Goal: Task Accomplishment & Management: Manage account settings

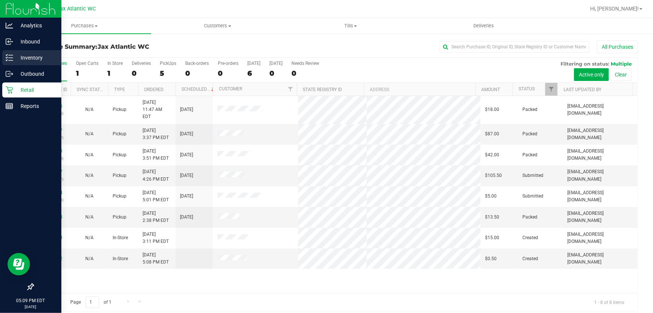
click at [10, 52] on div "Inventory" at bounding box center [31, 57] width 59 height 15
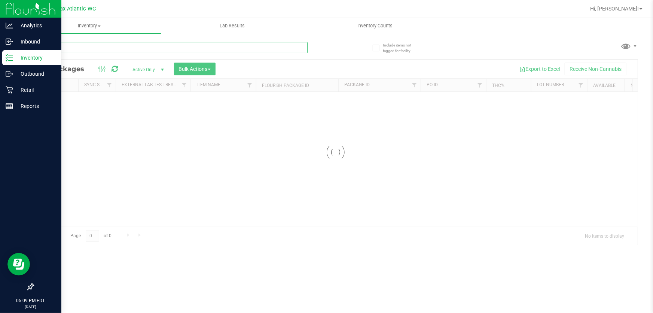
click at [119, 50] on input "text" at bounding box center [170, 47] width 275 height 11
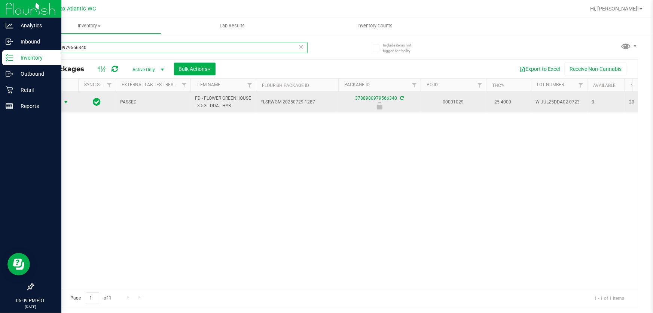
type input "3788980979566340"
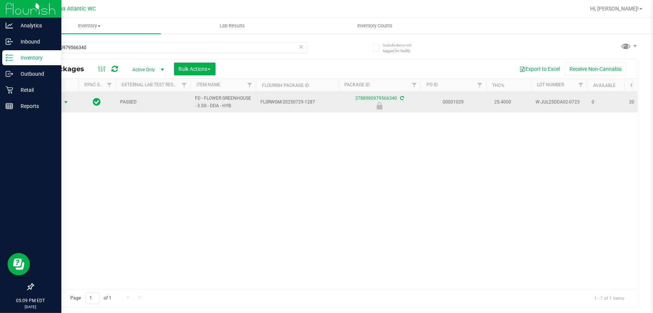
click at [64, 105] on span "select" at bounding box center [66, 102] width 6 height 6
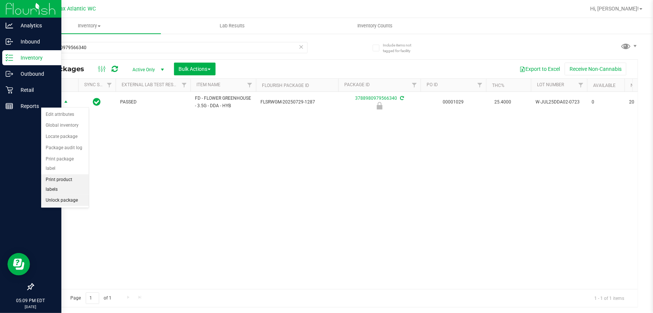
click at [75, 195] on li "Unlock package" at bounding box center [65, 200] width 48 height 11
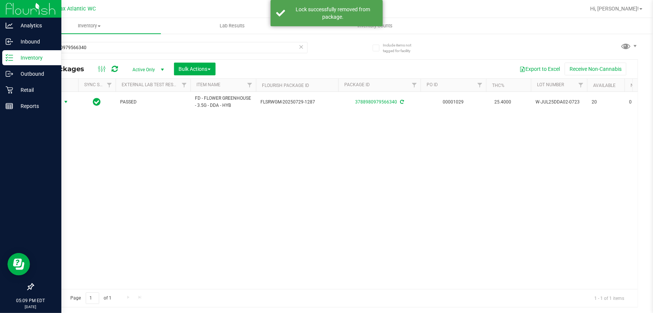
click at [66, 101] on span "select" at bounding box center [66, 102] width 6 height 6
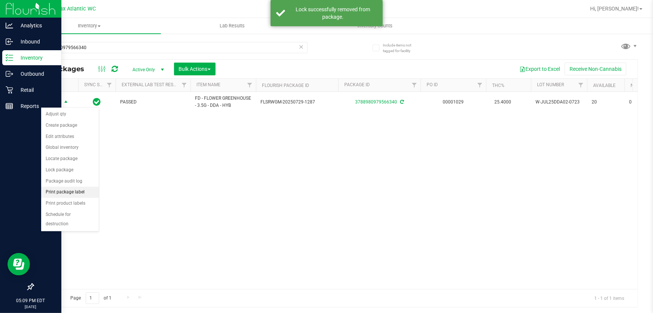
click at [72, 195] on li "Print package label" at bounding box center [70, 191] width 58 height 11
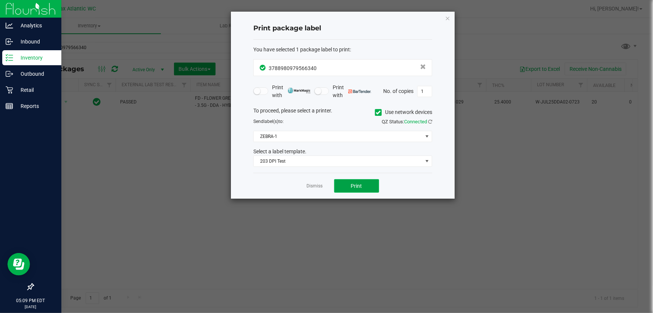
click at [374, 186] on button "Print" at bounding box center [356, 185] width 45 height 13
click at [7, 294] on ngb-modal-window "Print package label You have selected 1 package label to print : 37889809795663…" at bounding box center [329, 156] width 659 height 313
click at [312, 182] on app-cancel-button "Dismiss" at bounding box center [315, 186] width 16 height 8
click at [314, 185] on link "Dismiss" at bounding box center [315, 186] width 16 height 6
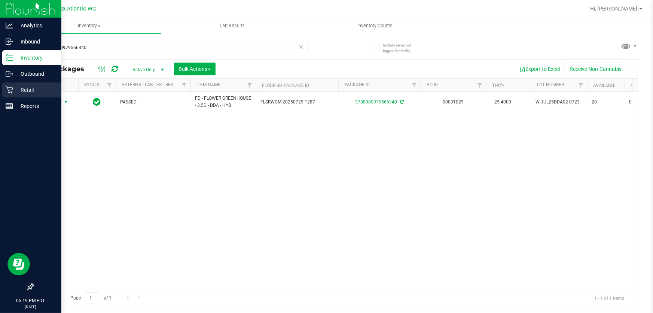
click at [4, 86] on div "Retail" at bounding box center [31, 89] width 59 height 15
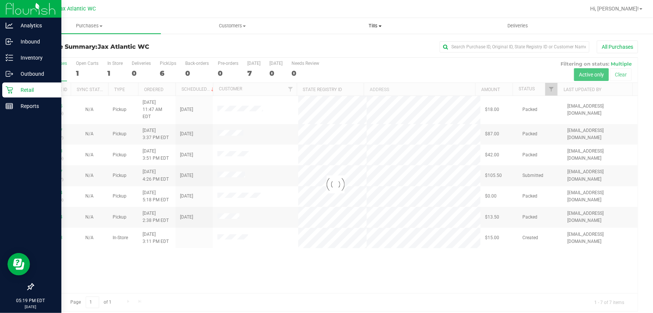
click at [378, 25] on span "Tills" at bounding box center [375, 25] width 142 height 7
click at [343, 41] on li "Manage tills" at bounding box center [375, 45] width 143 height 9
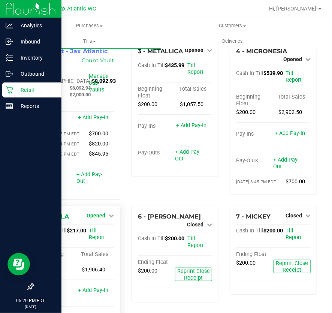
click at [98, 218] on span "Opened" at bounding box center [95, 215] width 19 height 6
click at [97, 234] on link "Close Till" at bounding box center [96, 231] width 20 height 6
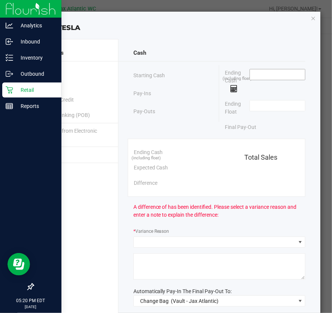
click at [254, 72] on input at bounding box center [277, 74] width 55 height 10
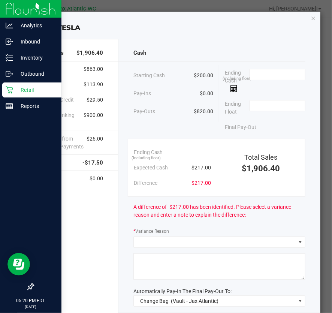
click at [268, 80] on span at bounding box center [277, 81] width 56 height 24
click at [273, 75] on input at bounding box center [277, 74] width 55 height 10
type input "$30.00"
click at [310, 18] on icon "button" at bounding box center [312, 17] width 5 height 9
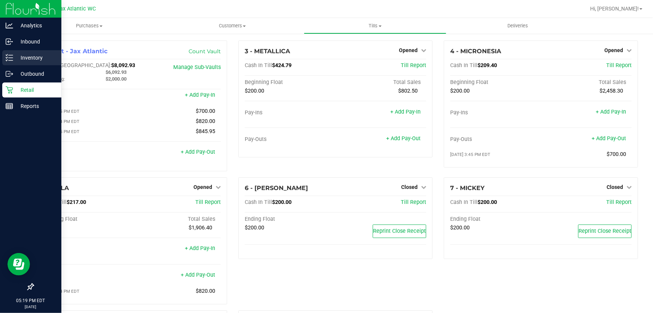
click at [7, 60] on icon at bounding box center [9, 57] width 7 height 7
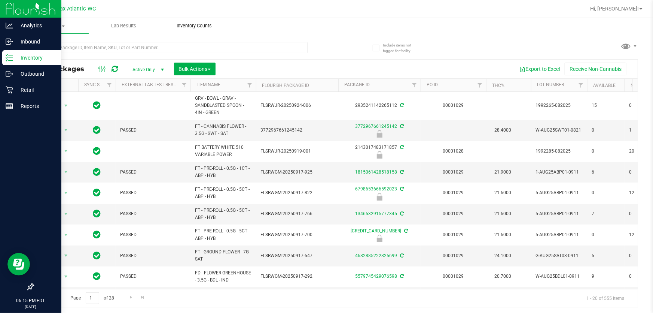
click at [186, 26] on span "Inventory Counts" at bounding box center [194, 25] width 55 height 7
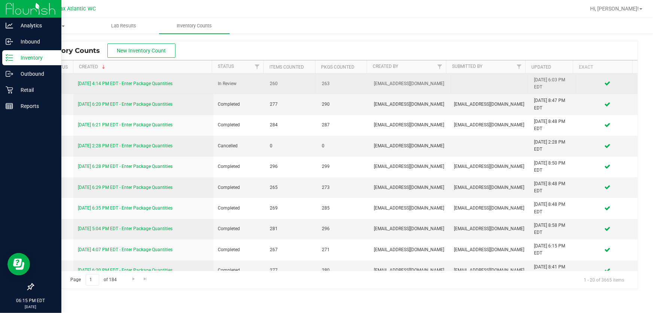
click at [143, 84] on link "[DATE] 4:14 PM EDT - Enter Package Quantities" at bounding box center [125, 83] width 95 height 5
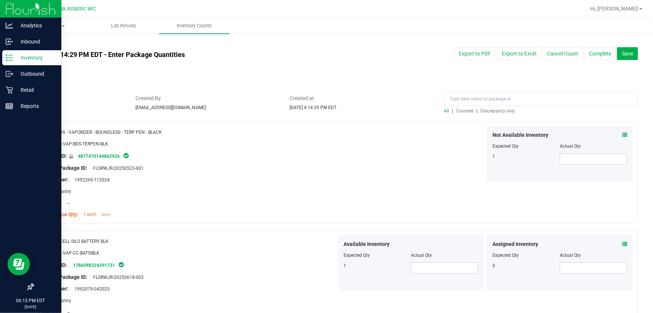
click at [487, 108] on span "Discrepancy only" at bounding box center [498, 110] width 34 height 5
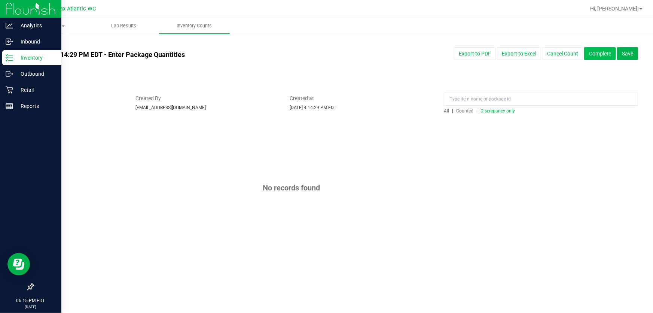
click at [600, 54] on button "Complete" at bounding box center [600, 53] width 32 height 13
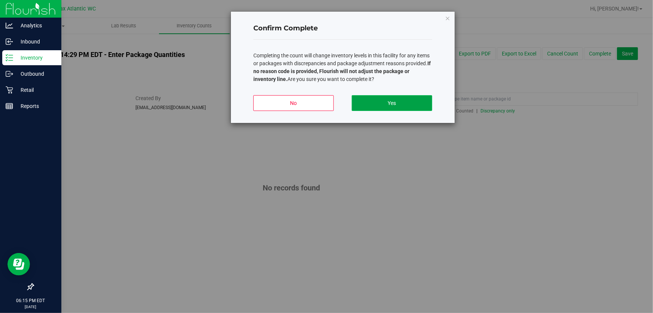
click at [389, 102] on button "Yes" at bounding box center [392, 103] width 80 height 16
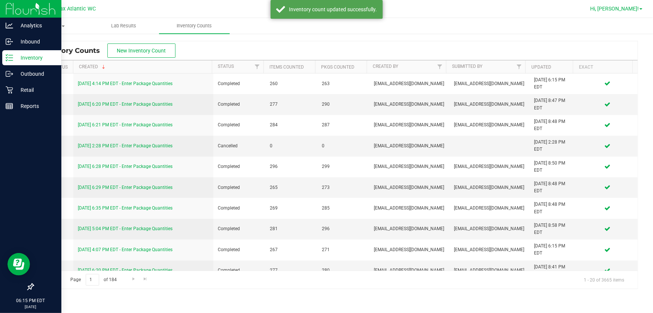
click at [629, 10] on span "Hi, [PERSON_NAME]!" at bounding box center [614, 9] width 49 height 6
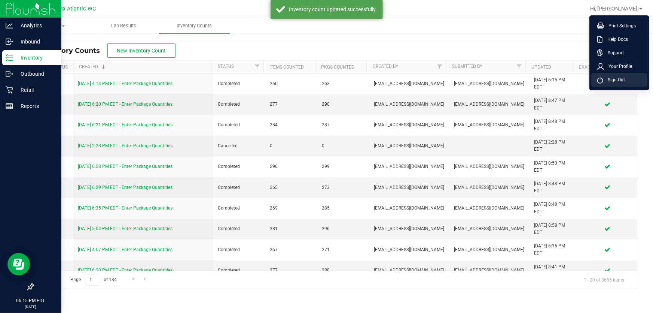
click at [617, 80] on span "Sign Out" at bounding box center [615, 79] width 22 height 7
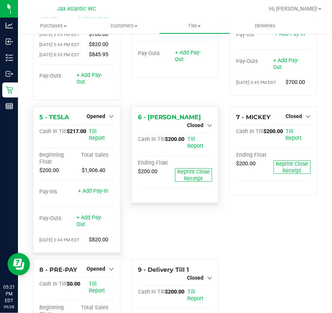
scroll to position [102, 0]
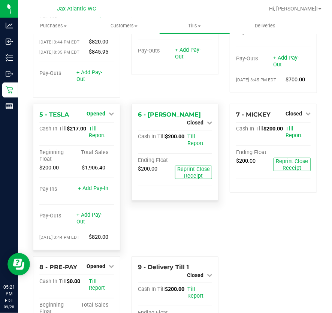
click at [105, 116] on link "Opened" at bounding box center [99, 113] width 27 height 6
click at [99, 132] on link "Close Till" at bounding box center [96, 129] width 20 height 6
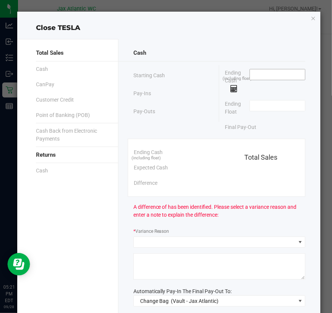
click at [271, 75] on input at bounding box center [277, 74] width 55 height 10
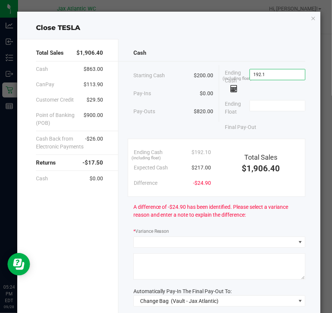
click at [274, 75] on input "192.1" at bounding box center [277, 74] width 55 height 10
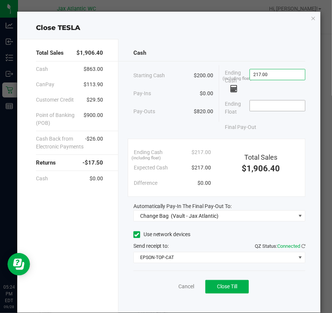
type input "$217.00"
click at [266, 101] on input at bounding box center [277, 105] width 55 height 10
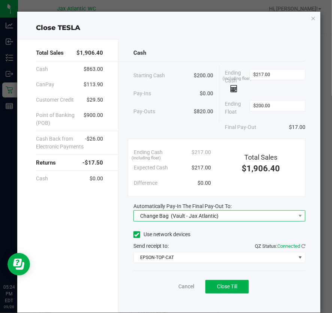
type input "$200.00"
click at [206, 219] on div "Change Bag (Vault - Jax Atlantic)" at bounding box center [178, 215] width 82 height 13
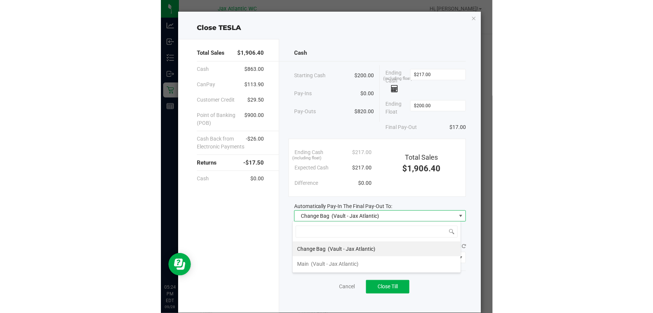
scroll to position [11, 168]
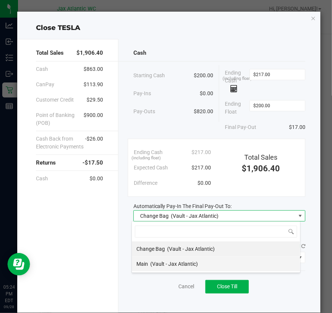
click at [146, 262] on span "Main" at bounding box center [142, 264] width 12 height 6
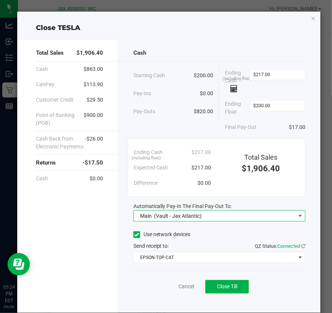
click at [202, 243] on div "Send receipt to: QZ Status: Connected" at bounding box center [219, 246] width 172 height 8
click at [212, 274] on div "Cancel Close Till" at bounding box center [219, 284] width 172 height 29
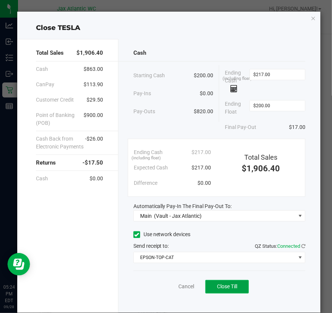
click at [219, 288] on span "Close Till" at bounding box center [227, 286] width 20 height 6
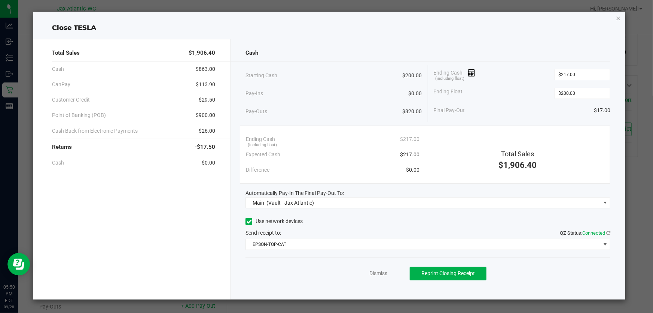
click at [331, 18] on icon "button" at bounding box center [618, 17] width 5 height 9
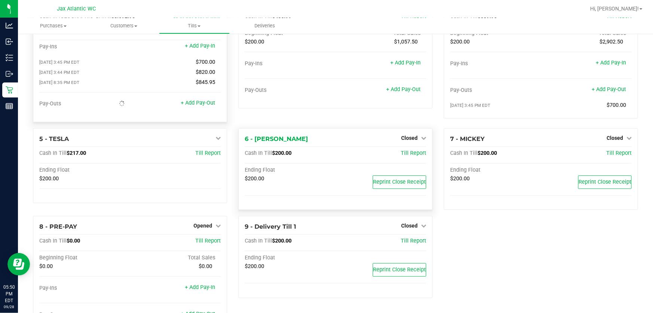
scroll to position [0, 0]
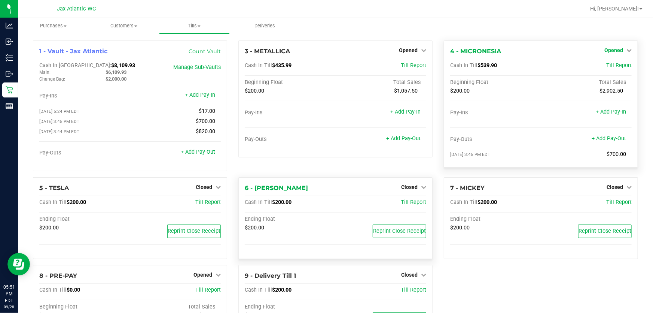
click at [331, 50] on span "Opened" at bounding box center [614, 50] width 19 height 6
click at [331, 65] on link "Close Till" at bounding box center [615, 66] width 20 height 6
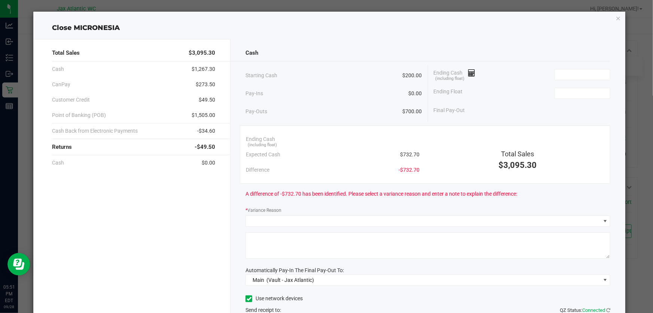
click button "button" at bounding box center [618, 17] width 5 height 9
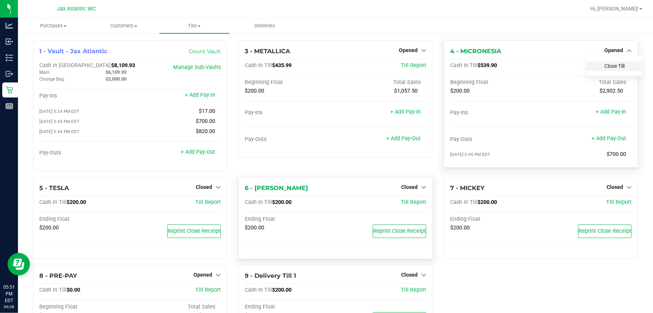
click at [331, 65] on link "Close Till" at bounding box center [615, 66] width 20 height 6
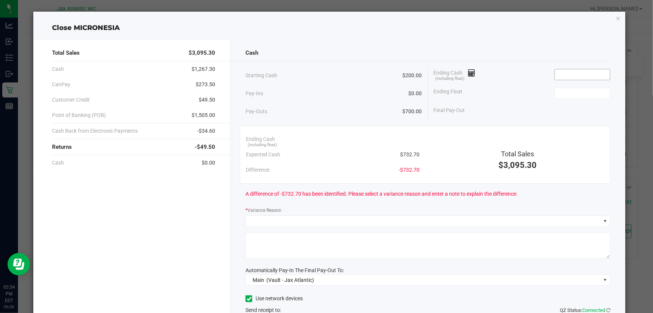
click at [331, 75] on input at bounding box center [582, 74] width 55 height 10
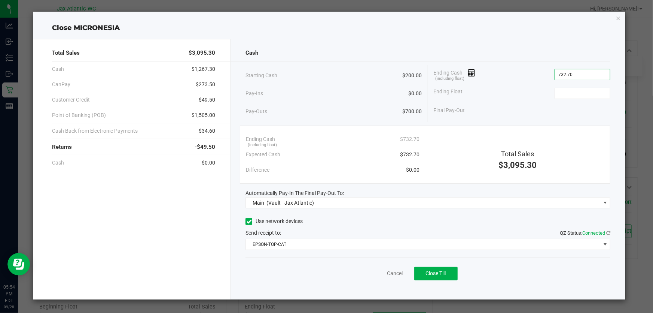
type input "$732.70"
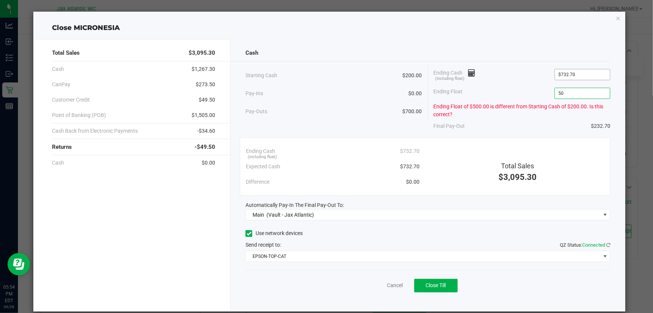
type input "5"
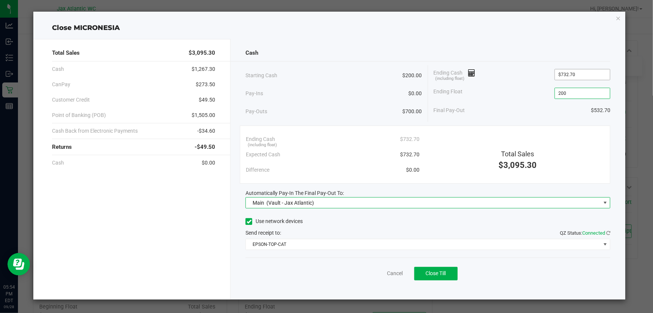
type input "$200.00"
click at [331, 270] on span "Close Till" at bounding box center [436, 273] width 20 height 6
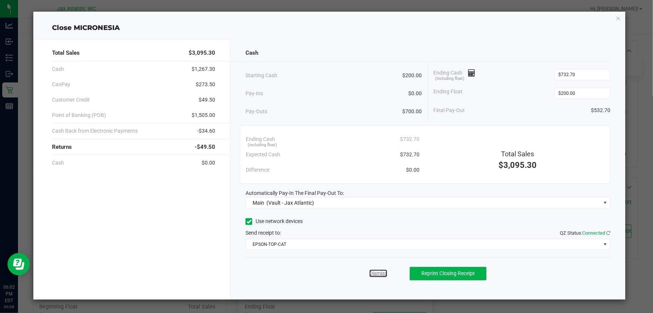
drag, startPoint x: 380, startPoint y: 274, endPoint x: 376, endPoint y: 271, distance: 5.2
click at [331, 273] on link "Dismiss" at bounding box center [379, 273] width 18 height 8
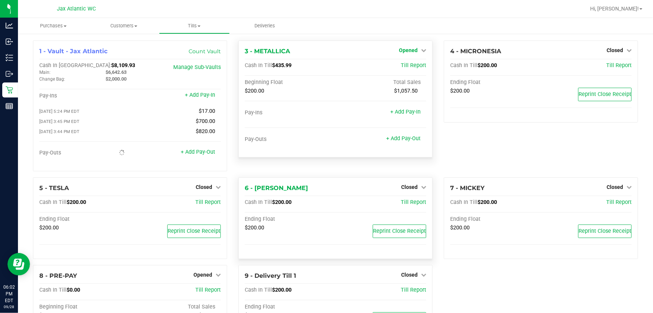
click at [331, 52] on span "Opened" at bounding box center [408, 50] width 19 height 6
click at [331, 68] on link "Close Till" at bounding box center [409, 66] width 20 height 6
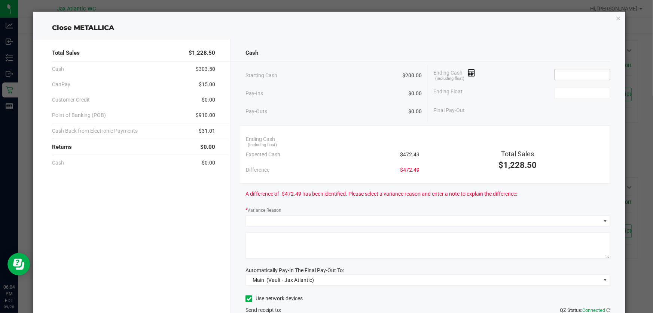
click at [331, 77] on input at bounding box center [582, 74] width 55 height 10
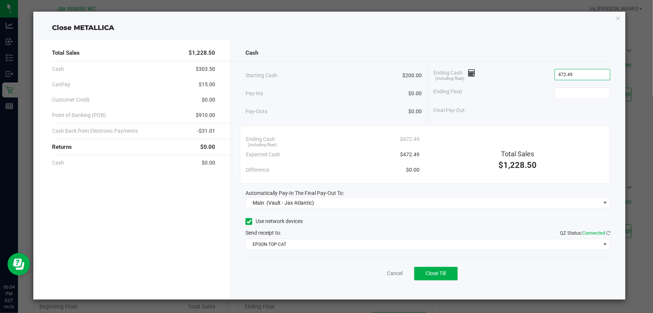
type input "$472.49"
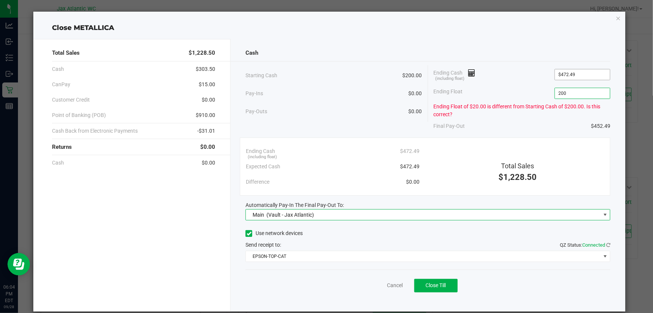
type input "$200.00"
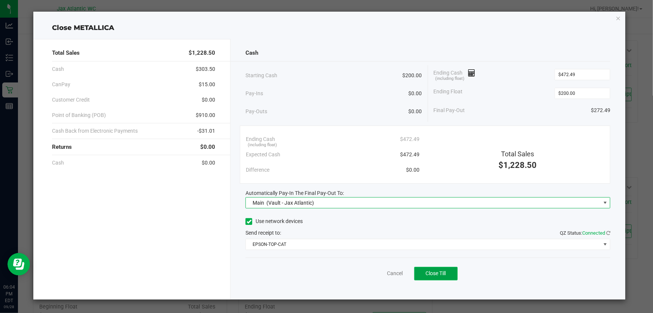
click at [331, 273] on button "Close Till" at bounding box center [435, 273] width 43 height 13
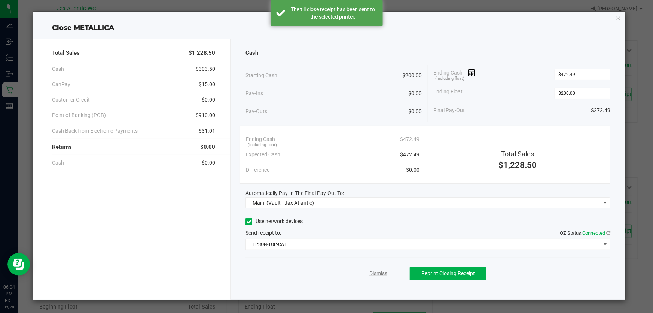
click at [331, 271] on link "Dismiss" at bounding box center [379, 273] width 18 height 8
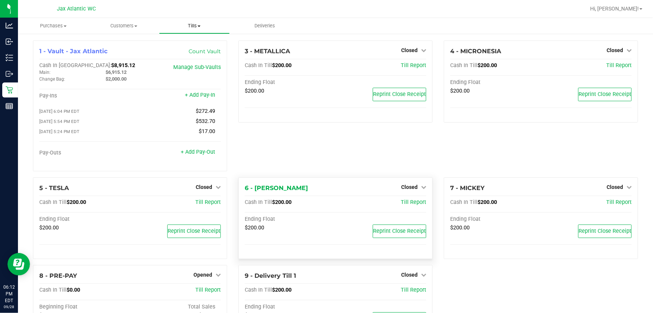
click at [192, 26] on span "Tills" at bounding box center [195, 25] width 70 height 7
click at [182, 55] on span "Reconcile e-payments" at bounding box center [196, 54] width 75 height 6
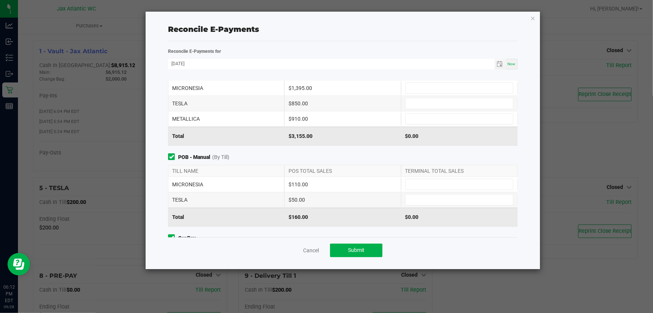
scroll to position [62, 0]
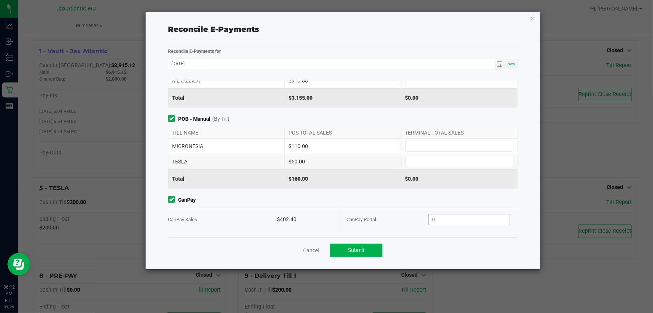
click at [331, 221] on input "0" at bounding box center [469, 219] width 81 height 10
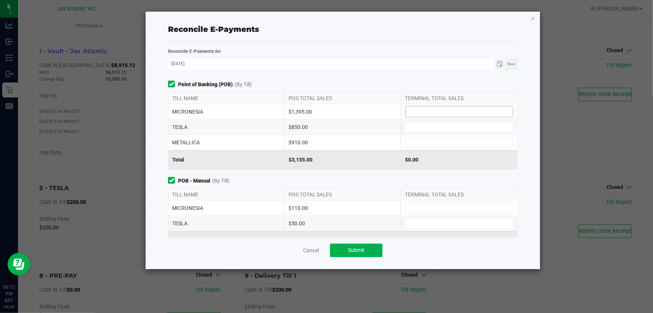
type input "$402.40"
click at [331, 110] on input at bounding box center [459, 111] width 107 height 10
type input "$1,395.00"
type input "$850.00"
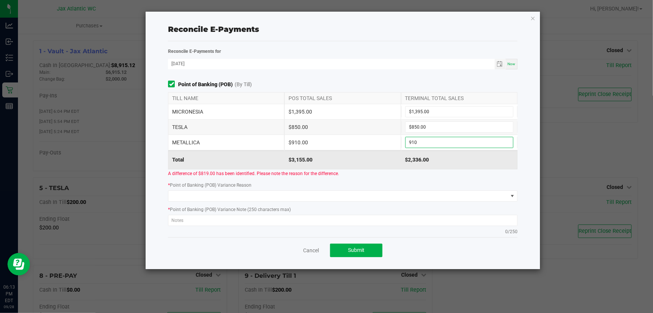
type input "$910.00"
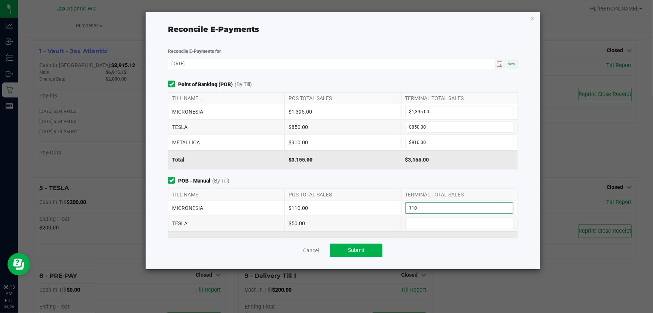
type input "$110.00"
type input "$50.00"
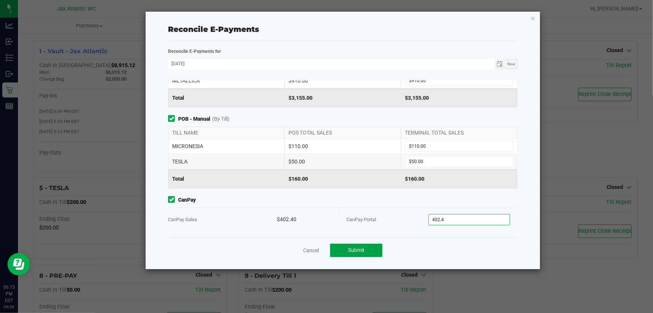
type input "$402.40"
click at [331, 249] on button "Submit" at bounding box center [356, 249] width 52 height 13
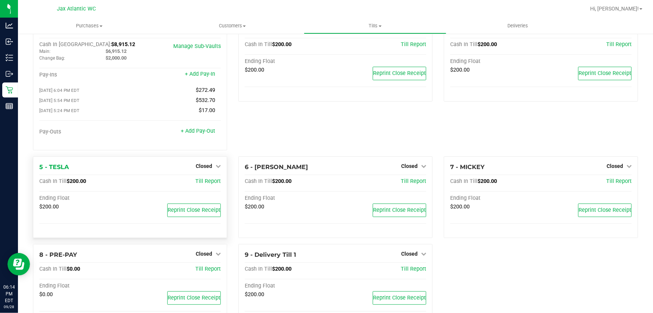
scroll to position [0, 0]
